Goal: Information Seeking & Learning: Learn about a topic

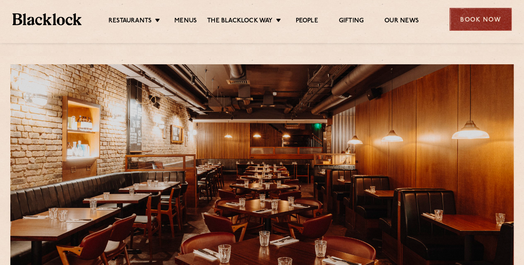
click at [480, 19] on div "Book Now" at bounding box center [480, 19] width 62 height 23
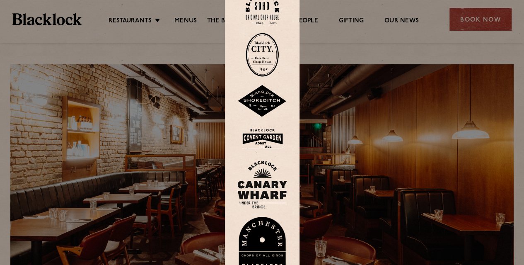
scroll to position [41, 0]
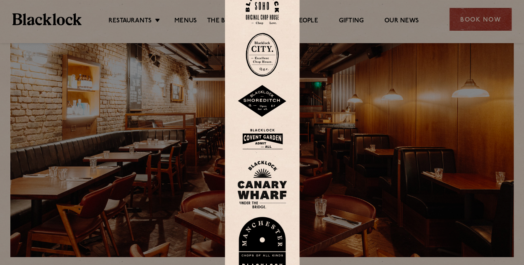
click at [270, 137] on img at bounding box center [262, 138] width 50 height 27
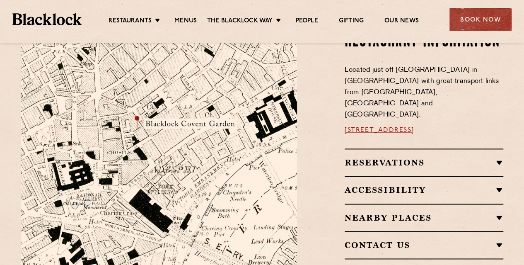
scroll to position [516, 0]
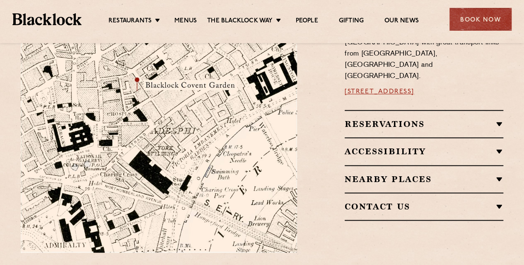
click at [485, 119] on h2 "Reservations" at bounding box center [424, 124] width 159 height 10
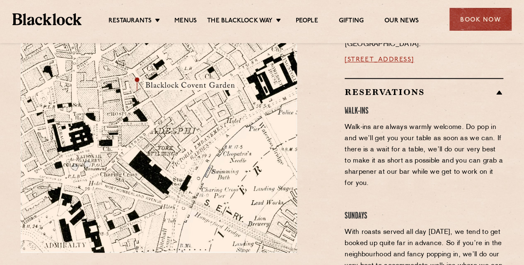
click at [486, 87] on h2 "Reservations" at bounding box center [424, 92] width 159 height 10
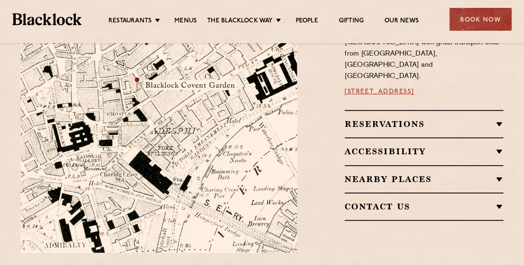
click at [485, 146] on h2 "Accessibility" at bounding box center [424, 151] width 159 height 10
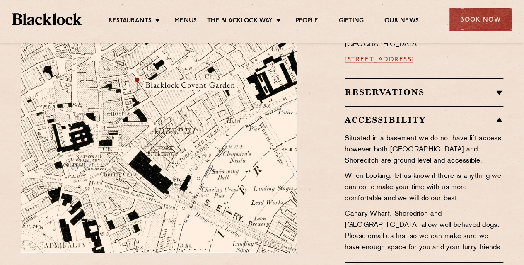
click at [485, 115] on h2 "Accessibility" at bounding box center [424, 120] width 159 height 10
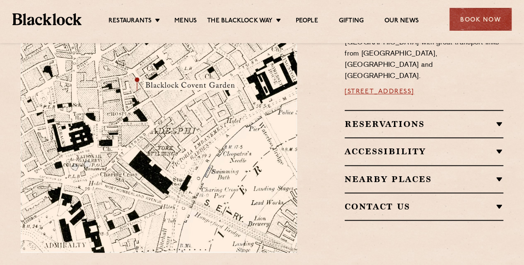
click at [470, 174] on h2 "Nearby Places" at bounding box center [424, 179] width 159 height 10
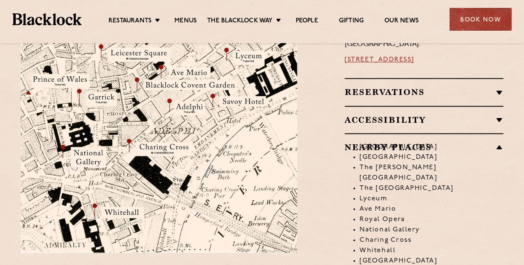
click at [473, 142] on li "Leicester Square" at bounding box center [431, 147] width 144 height 10
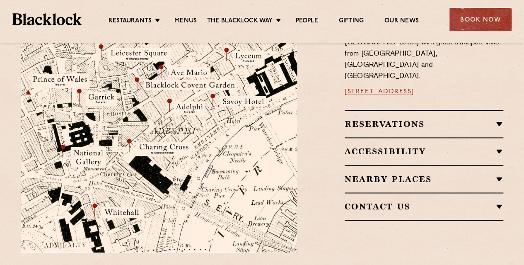
click at [479, 201] on h2 "Contact Us" at bounding box center [424, 206] width 159 height 10
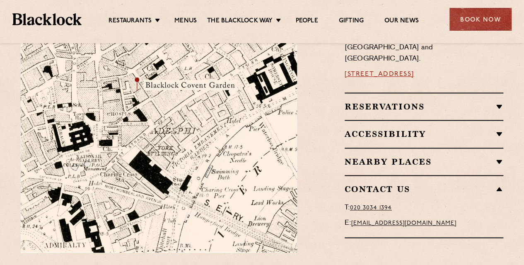
click at [483, 184] on h2 "Contact Us" at bounding box center [424, 189] width 159 height 10
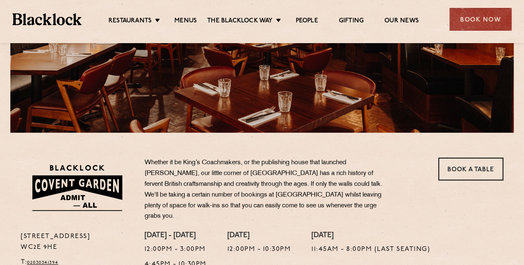
scroll to position [184, 0]
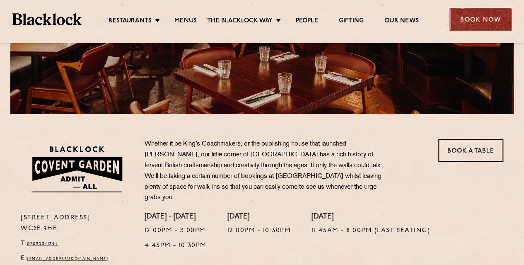
click at [478, 24] on div "Book Now" at bounding box center [480, 19] width 62 height 23
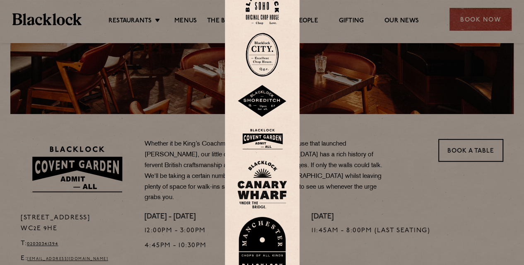
scroll to position [143, 0]
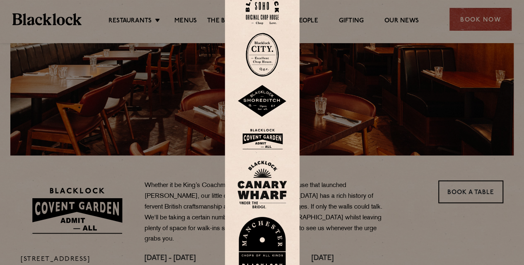
click at [270, 12] on img at bounding box center [262, 8] width 33 height 34
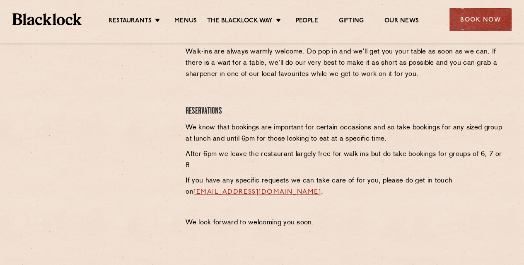
scroll to position [331, 0]
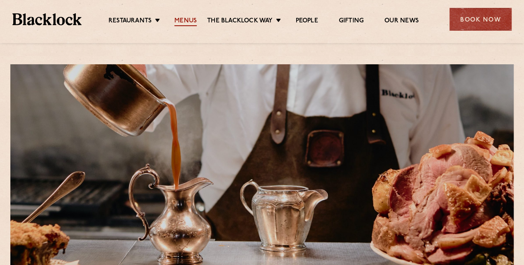
click at [184, 23] on link "Menus" at bounding box center [185, 21] width 22 height 9
click at [181, 21] on link "Menus" at bounding box center [185, 21] width 22 height 9
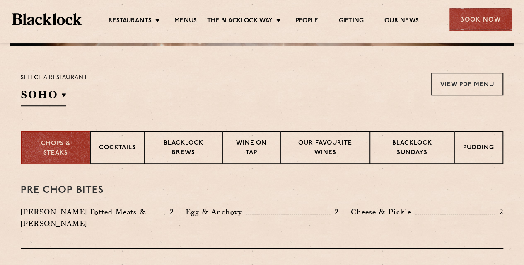
scroll to position [248, 0]
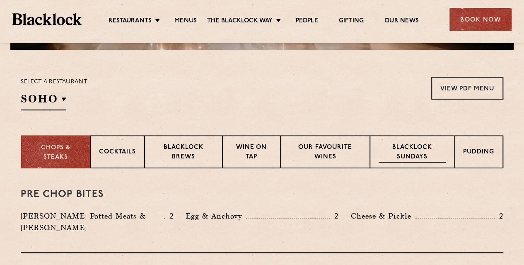
click at [403, 146] on p "Blacklock Sundays" at bounding box center [412, 152] width 67 height 19
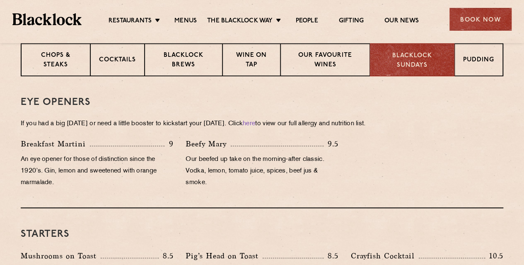
scroll to position [290, 0]
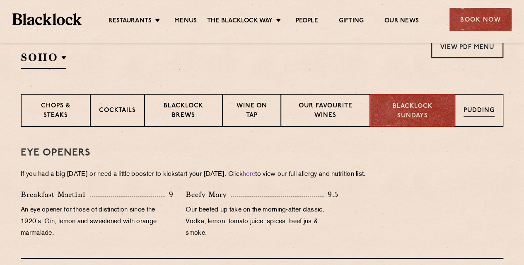
click at [483, 102] on div "Pudding" at bounding box center [479, 110] width 48 height 33
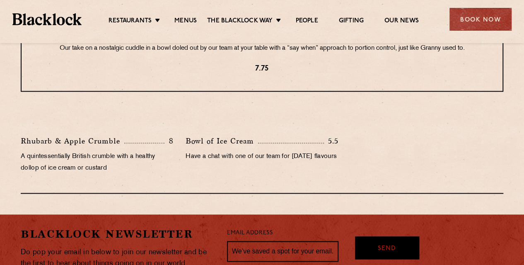
scroll to position [248, 0]
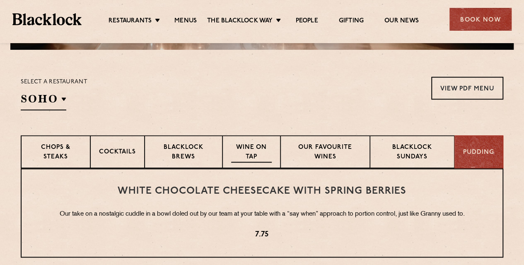
click at [254, 146] on p "Wine on Tap" at bounding box center [251, 152] width 41 height 19
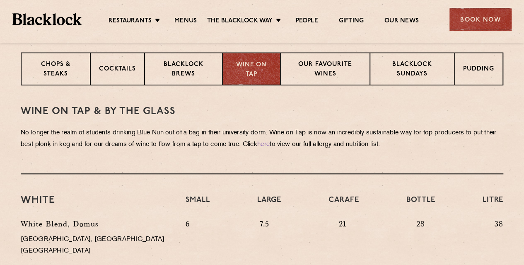
scroll to position [414, 0]
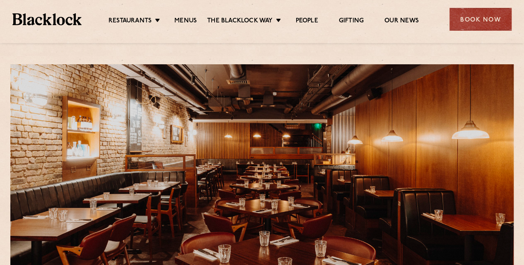
click at [192, 14] on ul "Restaurants [GEOGRAPHIC_DATA] [GEOGRAPHIC_DATA] [GEOGRAPHIC_DATA] [GEOGRAPHIC_D…" at bounding box center [264, 19] width 364 height 13
click at [191, 19] on link "Menus" at bounding box center [185, 21] width 22 height 9
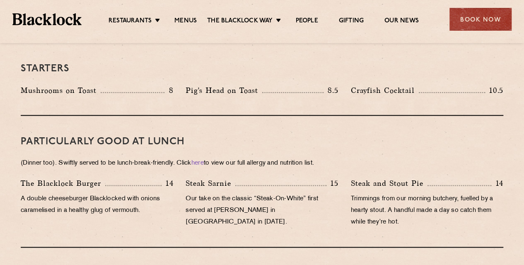
scroll to position [320, 0]
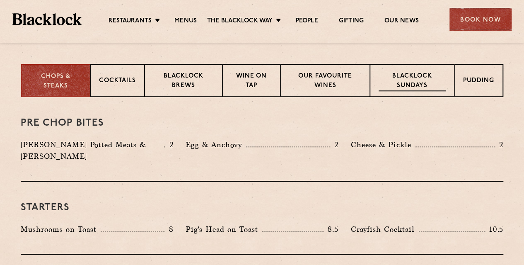
click at [403, 84] on p "Blacklock Sundays" at bounding box center [412, 81] width 67 height 19
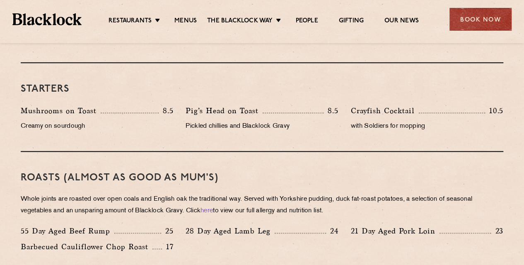
scroll to position [278, 0]
